Goal: Task Accomplishment & Management: Use online tool/utility

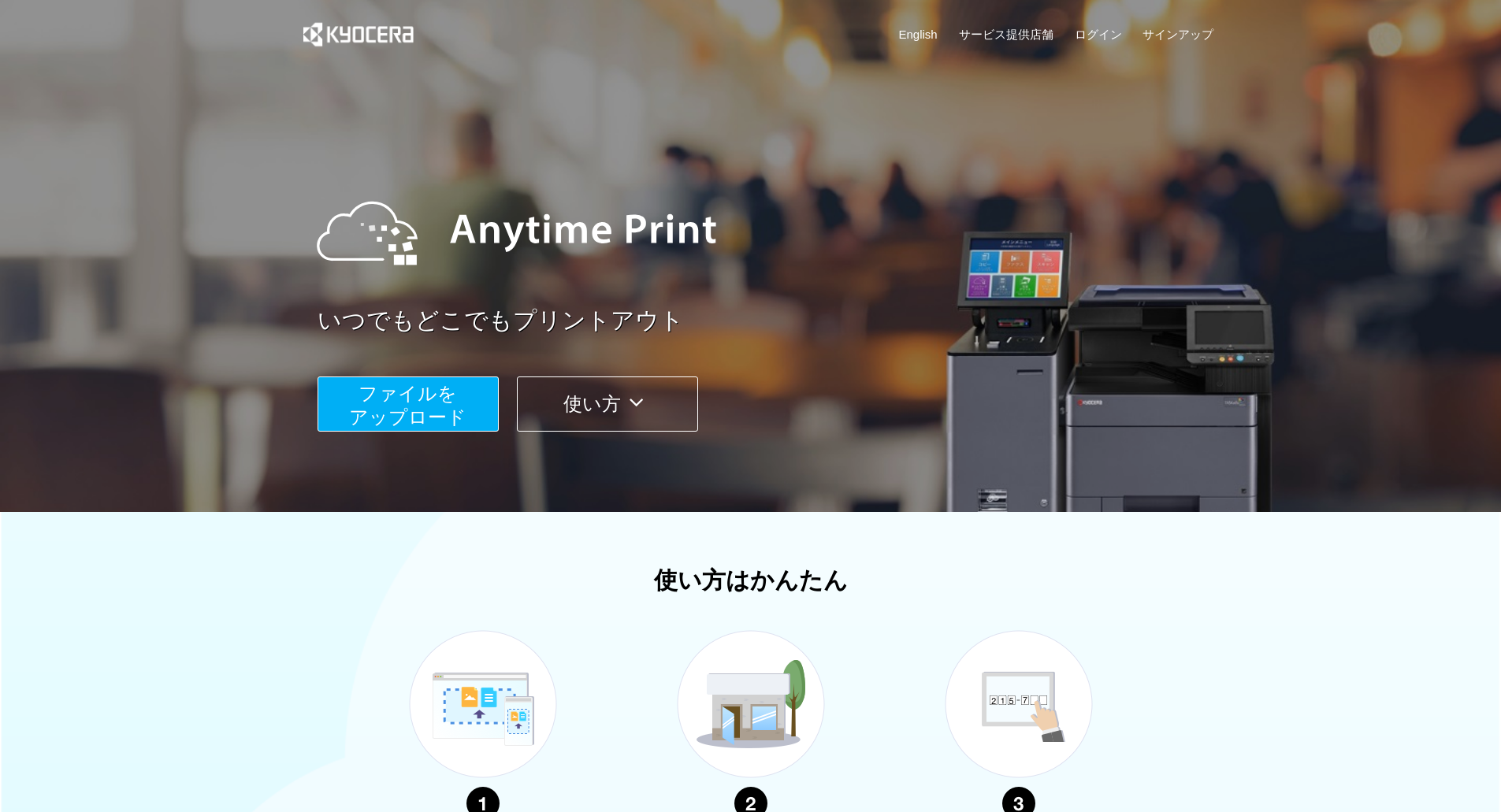
click at [419, 384] on span "ファイルを ​​アップロード" at bounding box center [408, 404] width 117 height 45
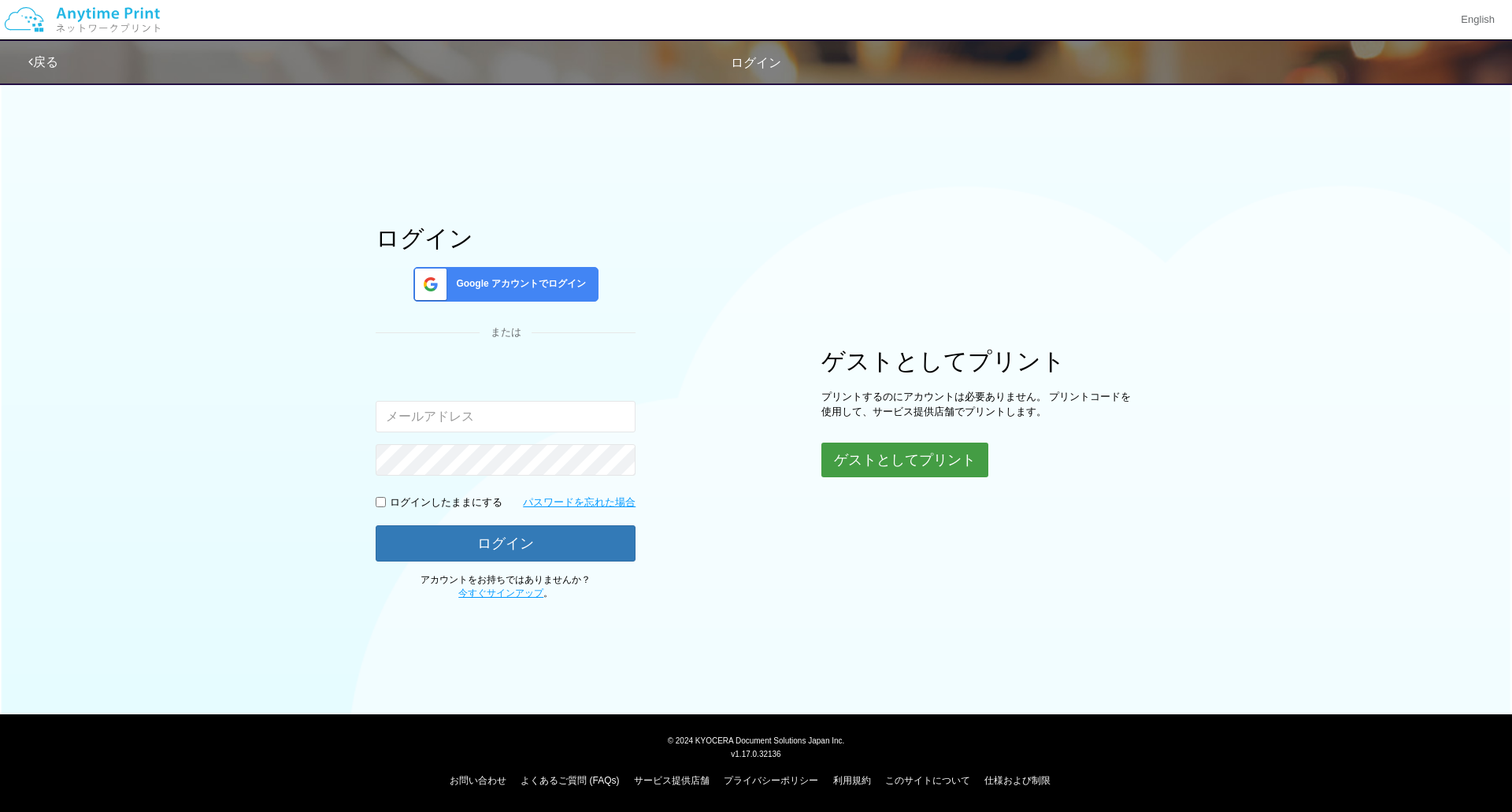
click at [909, 456] on button "ゲストとしてプリント" at bounding box center [904, 459] width 167 height 35
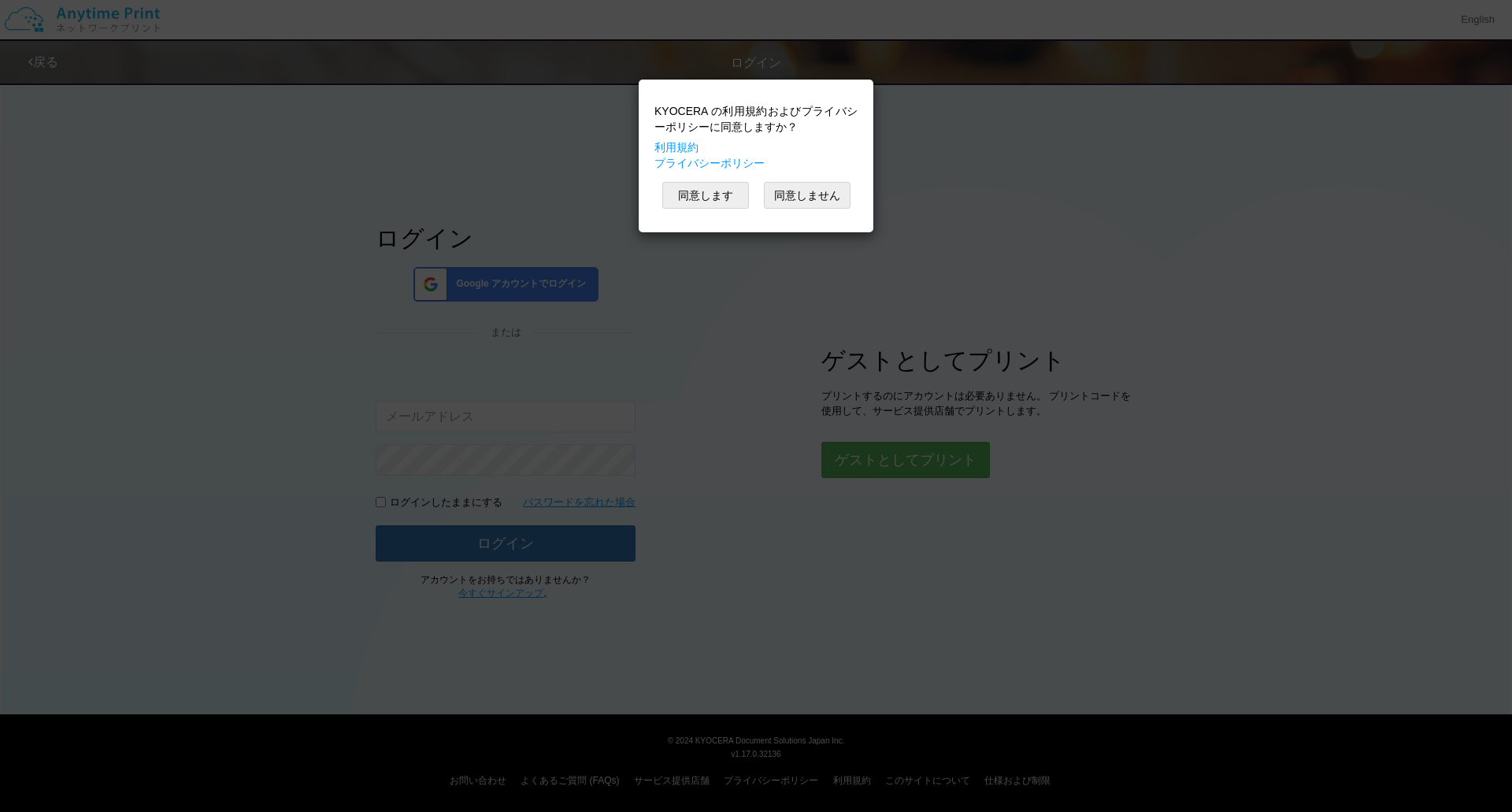
click at [706, 209] on div "KYOCERA の利用規約およびプライバシーポリシーに同意しますか？ 利用規約 プライバシーポリシー 同意します 同意しません" at bounding box center [756, 156] width 219 height 137
click at [704, 193] on button "同意します" at bounding box center [705, 196] width 86 height 27
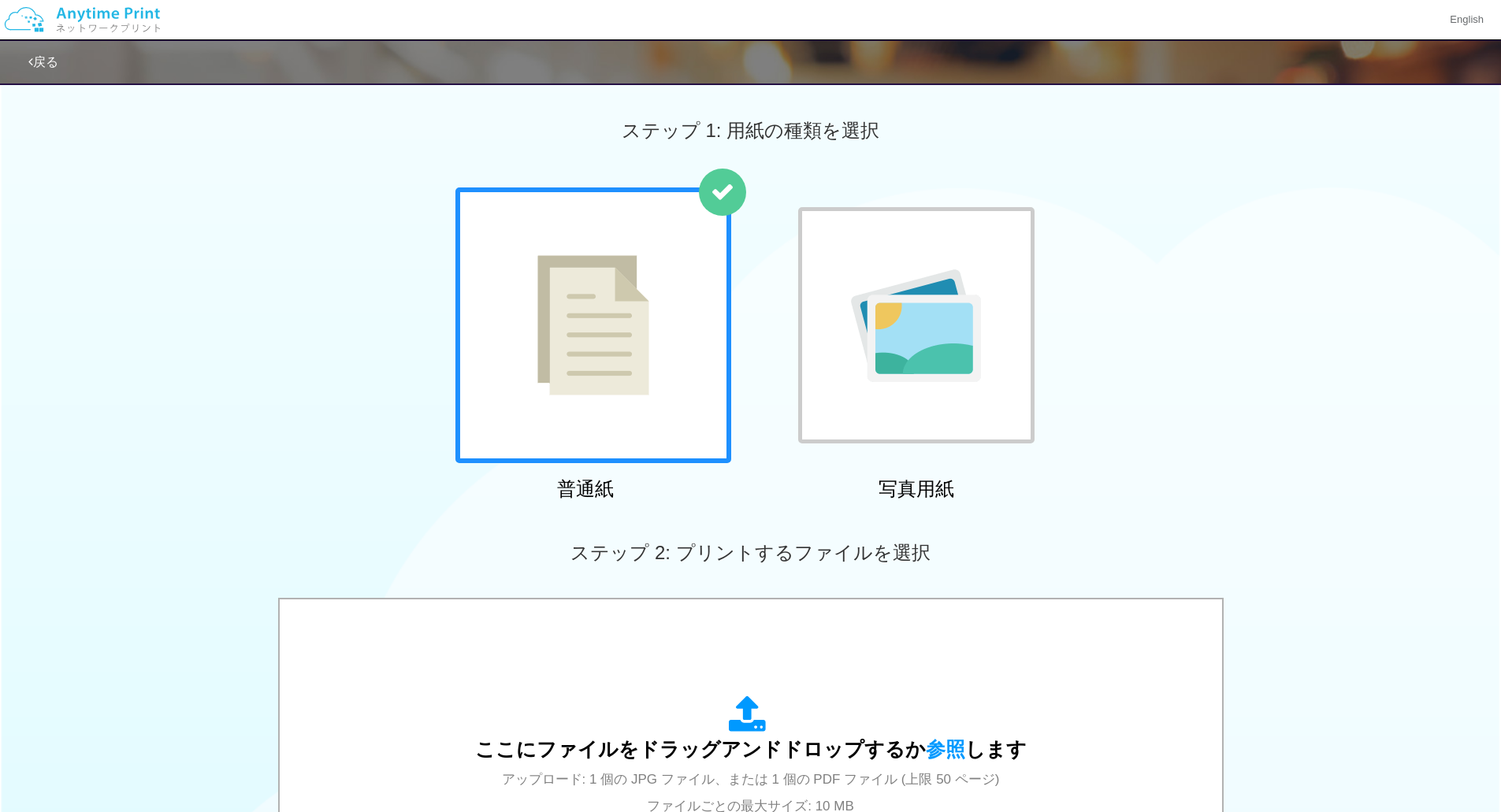
click at [624, 331] on img at bounding box center [594, 325] width 112 height 140
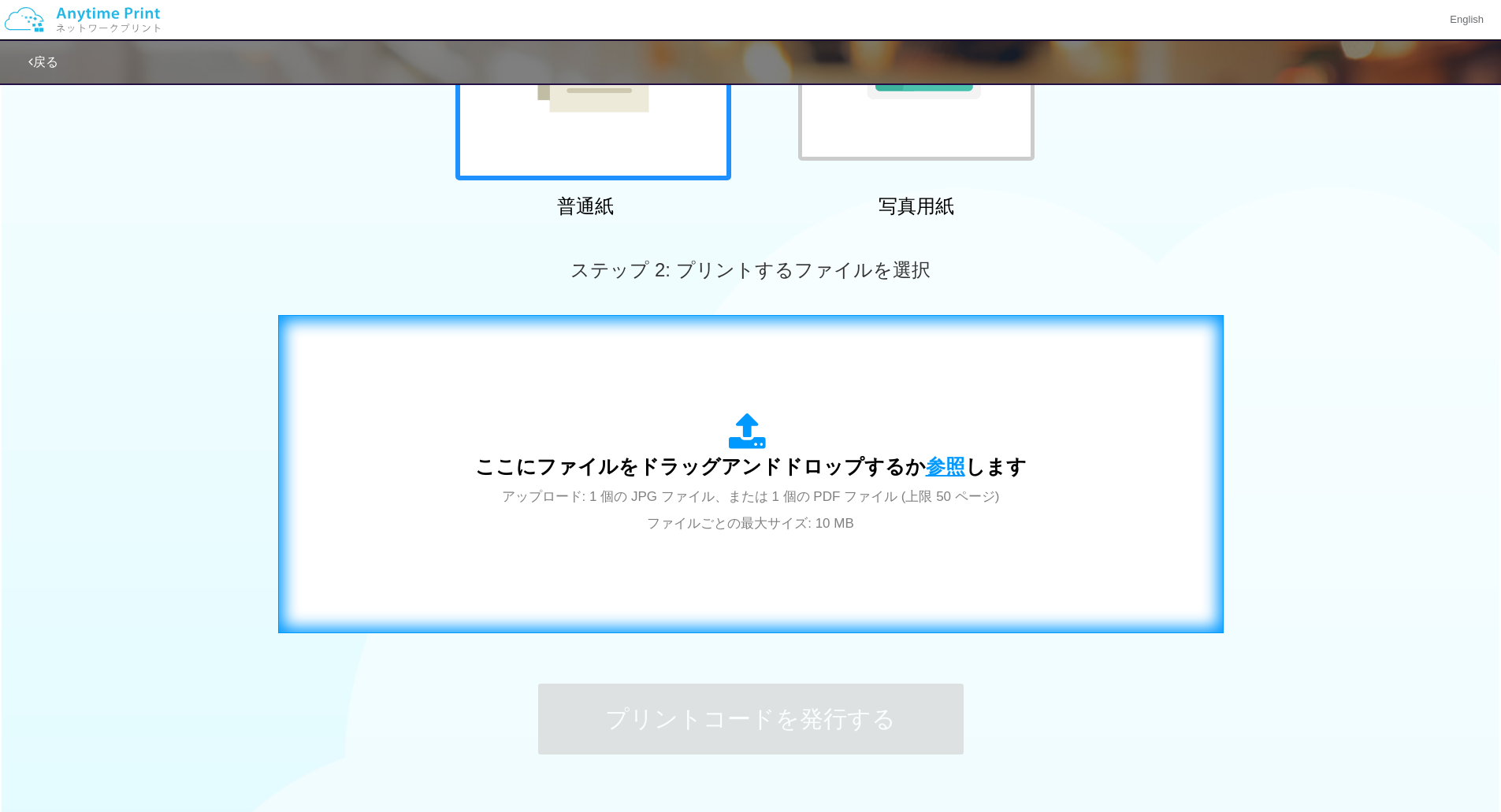
click at [928, 465] on span "参照" at bounding box center [945, 466] width 39 height 22
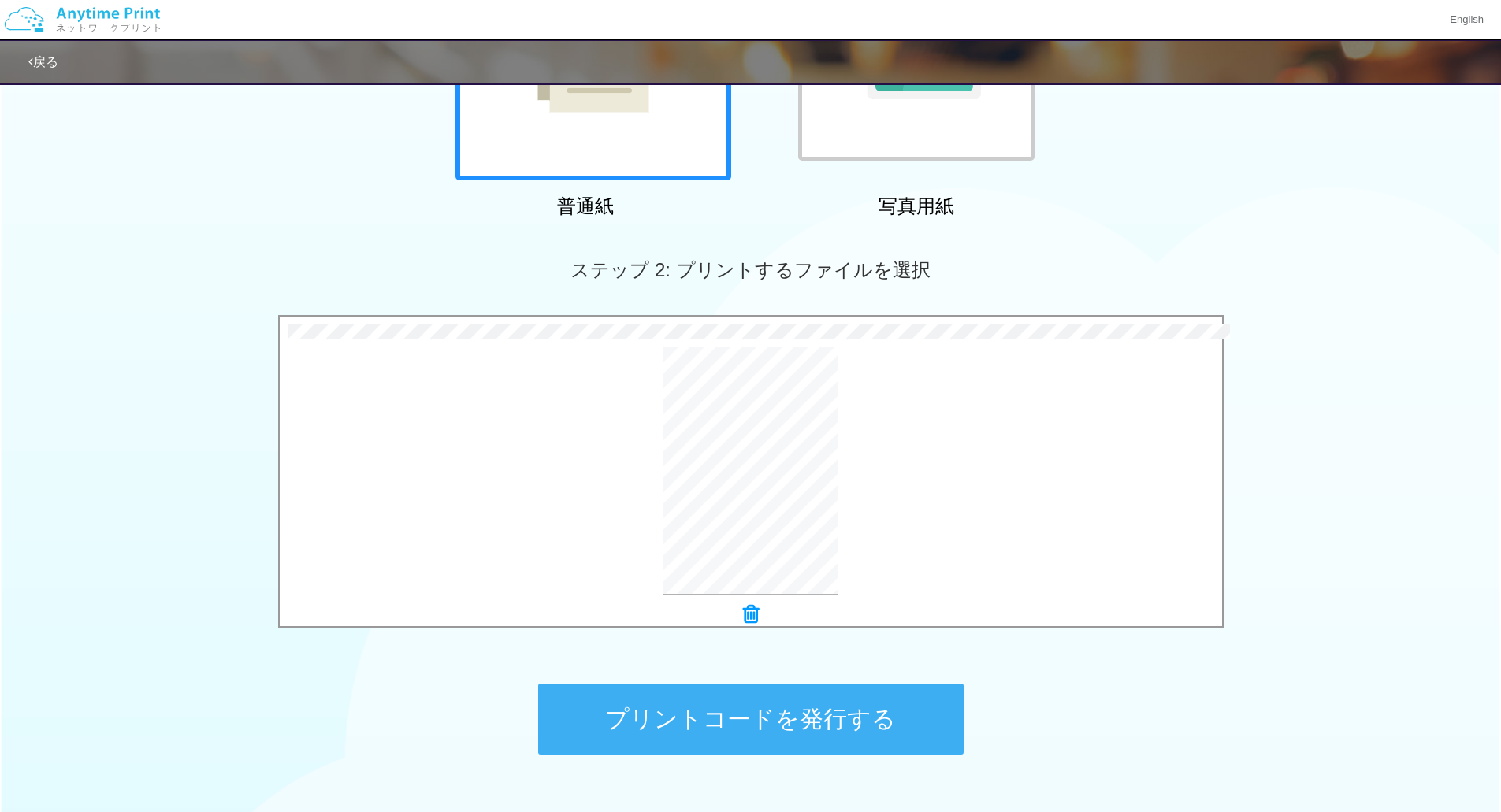
click at [918, 704] on button "プリントコードを発行する" at bounding box center [750, 719] width 426 height 71
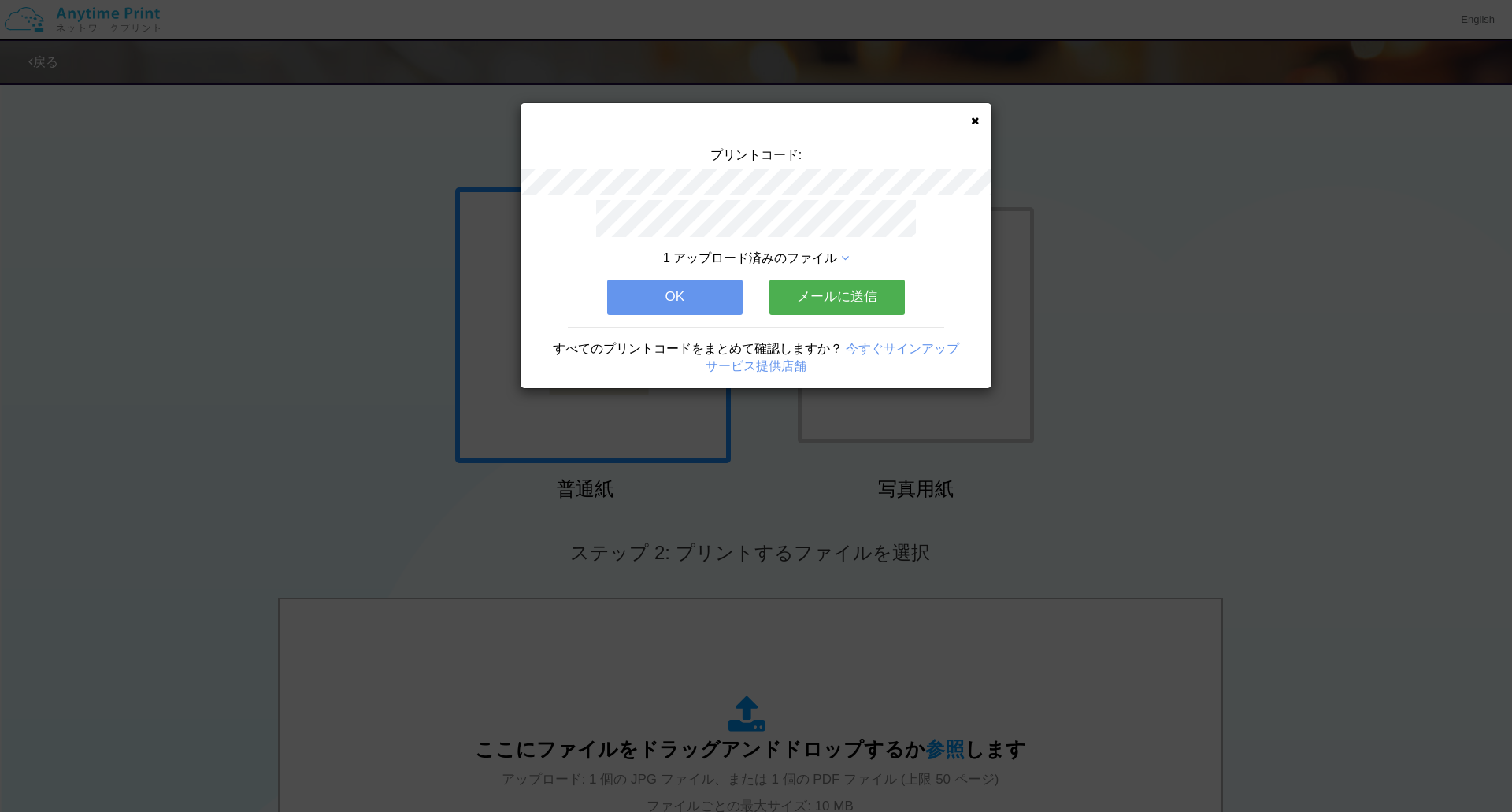
click at [675, 296] on button "OK" at bounding box center [675, 297] width 136 height 35
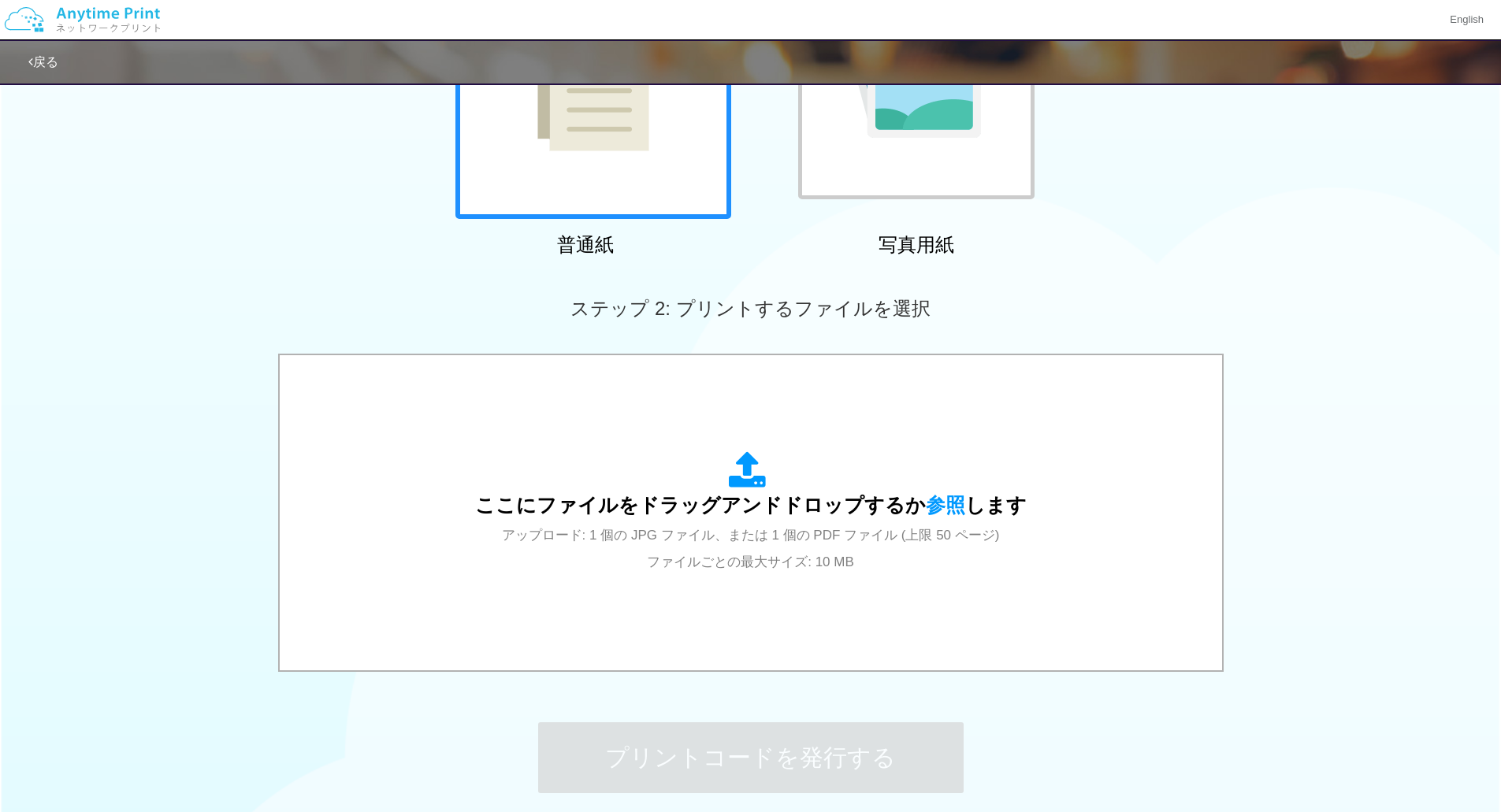
scroll to position [386, 0]
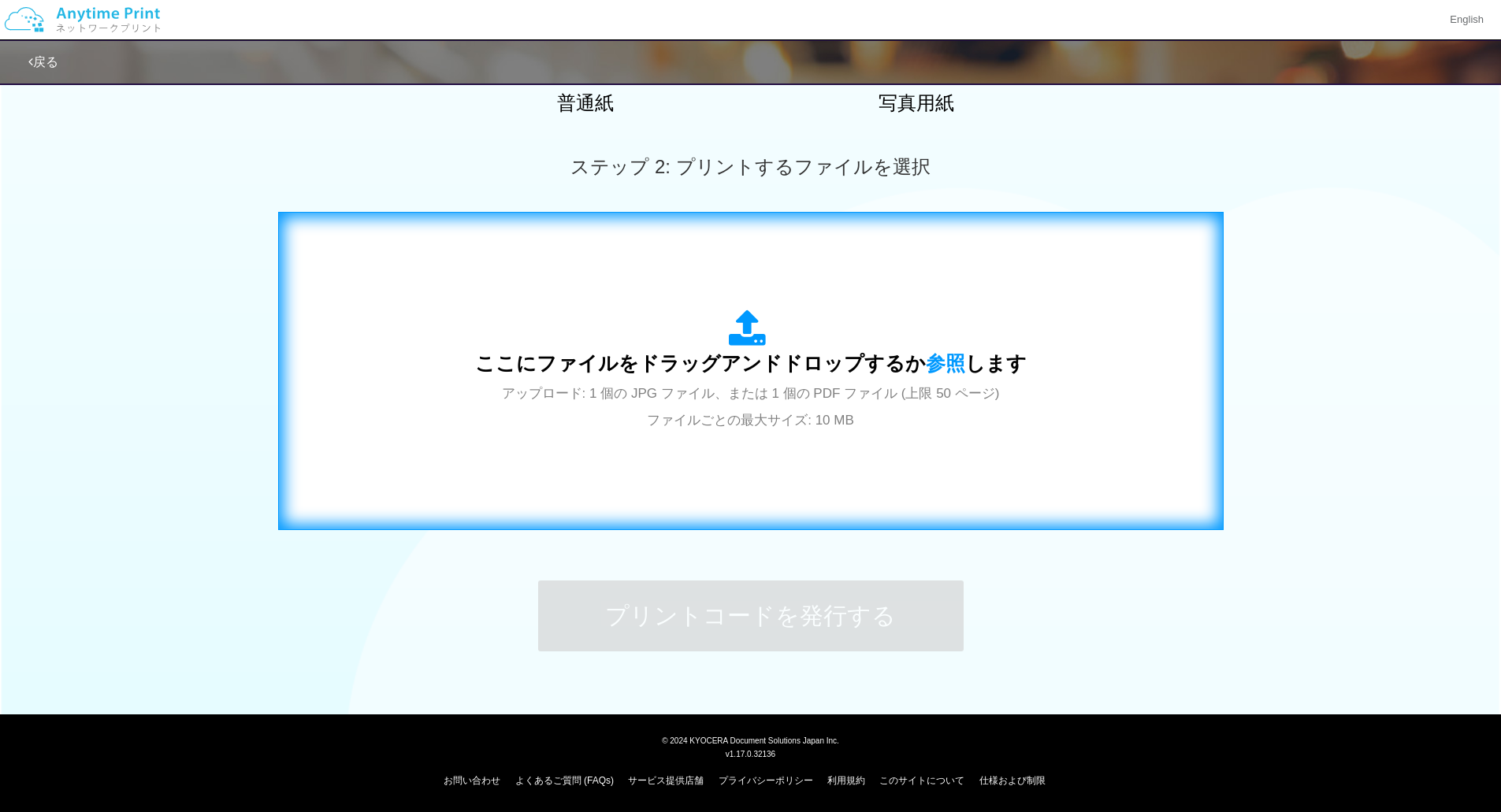
click at [844, 419] on span "アップロード: 1 個の JPG ファイル、または 1 個の PDF ファイル (上限 50 ページ) ファイルごとの最大サイズ: 10 MB" at bounding box center [750, 406] width 498 height 42
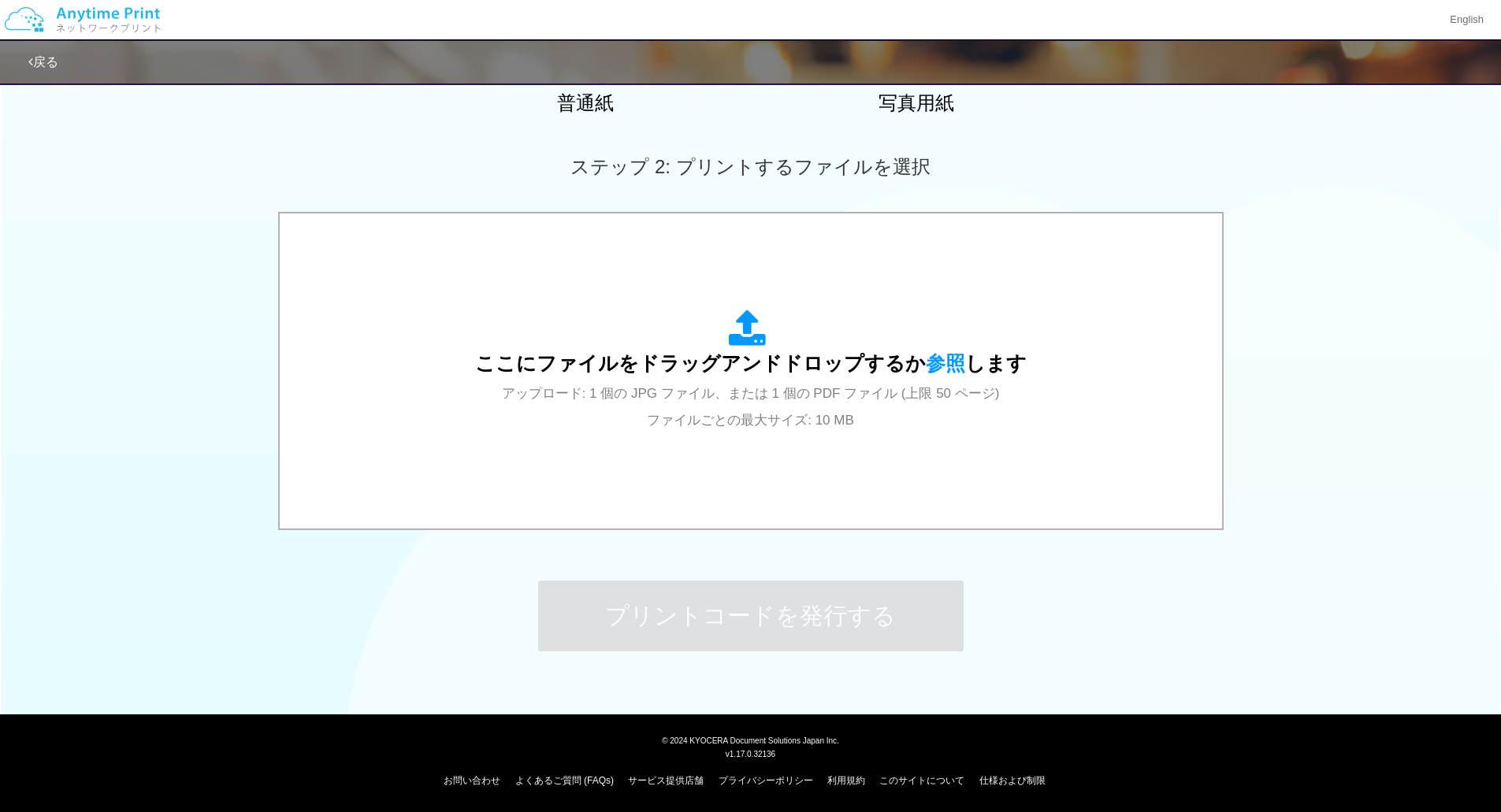
scroll to position [0, 0]
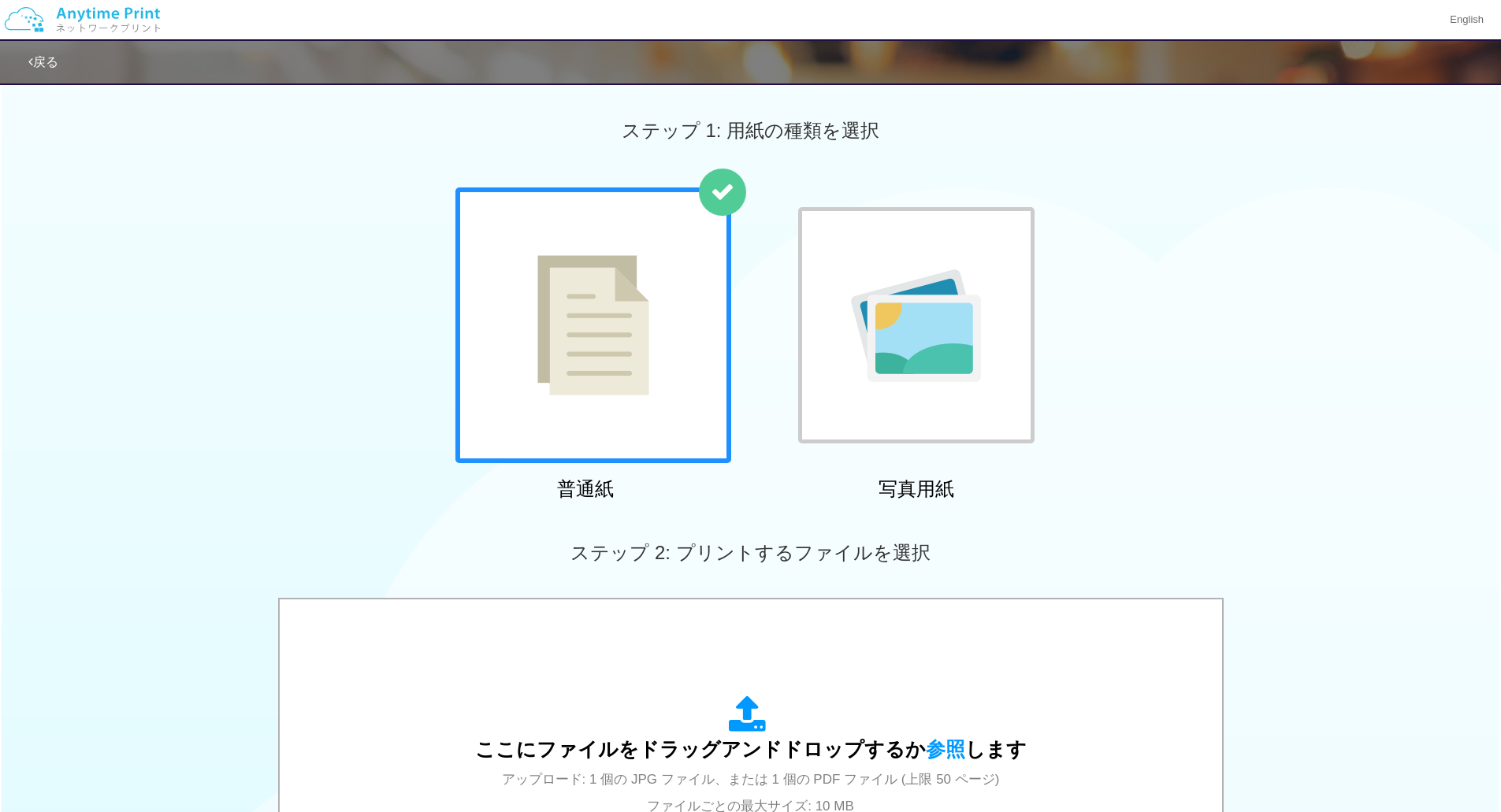
click at [1294, 307] on div "普通紙 写真用紙" at bounding box center [750, 347] width 1501 height 320
